Goal: Find specific page/section: Locate a particular part of the current website

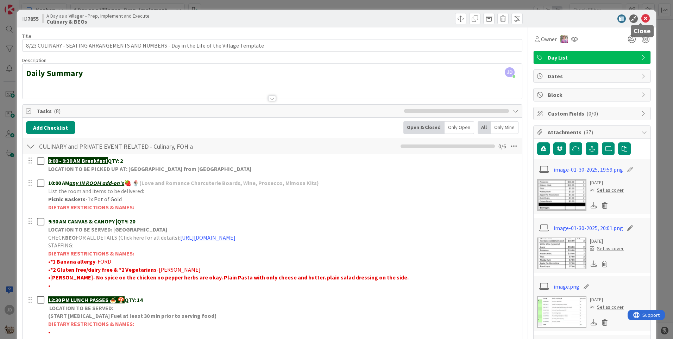
click at [642, 21] on icon at bounding box center [646, 18] width 8 height 8
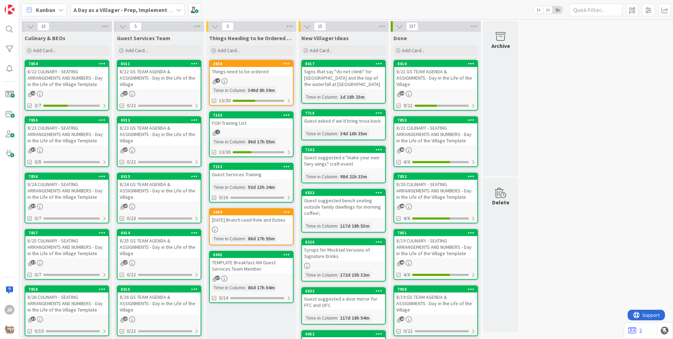
click at [42, 84] on div "8/22 CULINARY - SEATING ARRANGEMENTS AND NUMBERS - Day in the Life of the Villa…" at bounding box center [66, 78] width 83 height 22
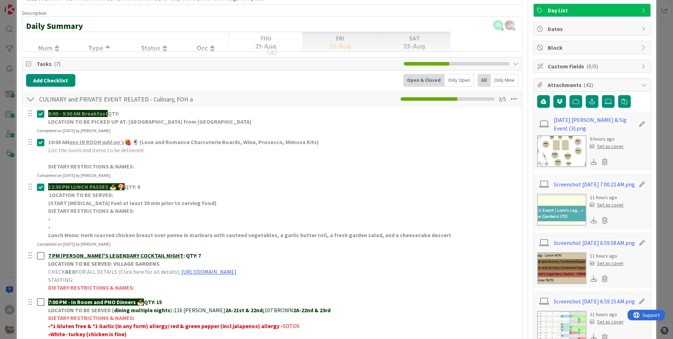
scroll to position [35, 0]
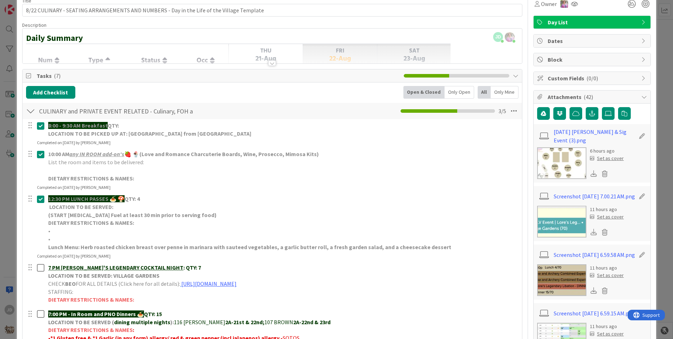
click at [562, 167] on img at bounding box center [561, 163] width 49 height 32
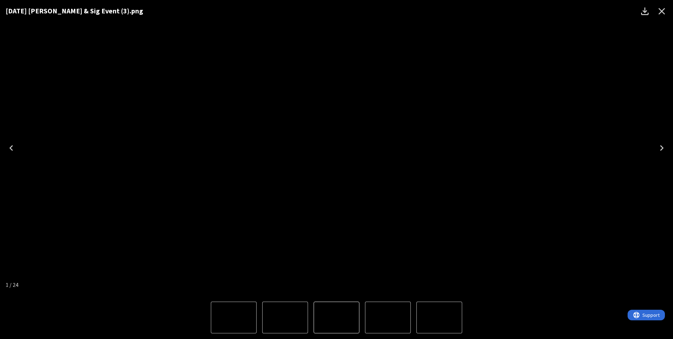
click at [553, 168] on div "[DATE] [PERSON_NAME] & Sig Event (3).png" at bounding box center [336, 148] width 673 height 296
click at [666, 12] on icon "Close" at bounding box center [662, 11] width 11 height 11
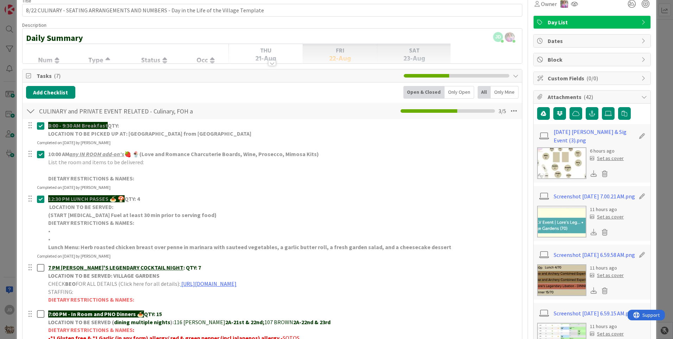
scroll to position [0, 0]
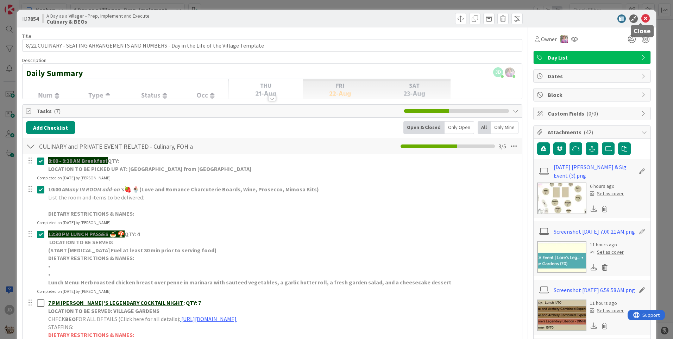
click at [642, 21] on icon at bounding box center [646, 18] width 8 height 8
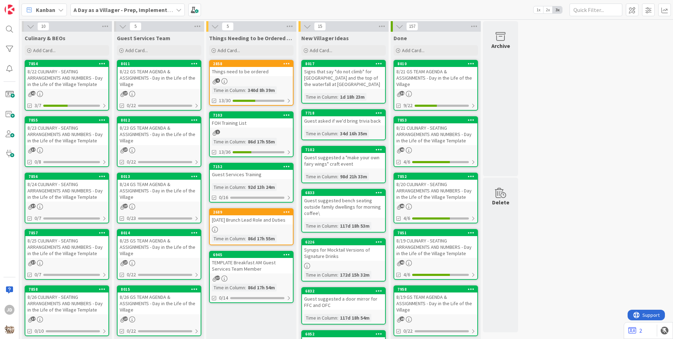
click at [59, 89] on link "7854 8/22 CULINARY - SEATING ARRANGEMENTS AND NUMBERS - Day in the Life of the …" at bounding box center [67, 85] width 85 height 51
